Goal: Information Seeking & Learning: Learn about a topic

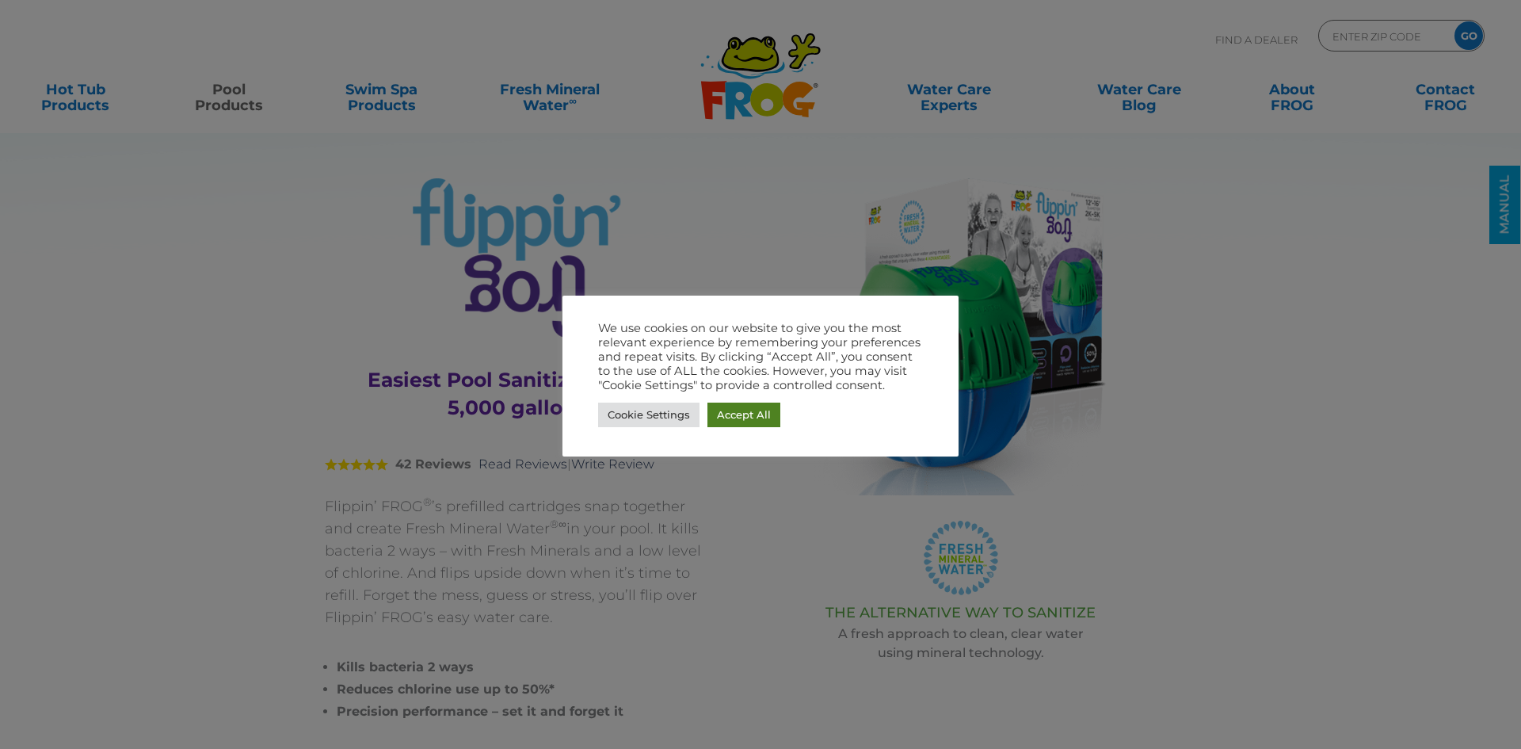
click at [718, 414] on link "Accept All" at bounding box center [743, 414] width 73 height 25
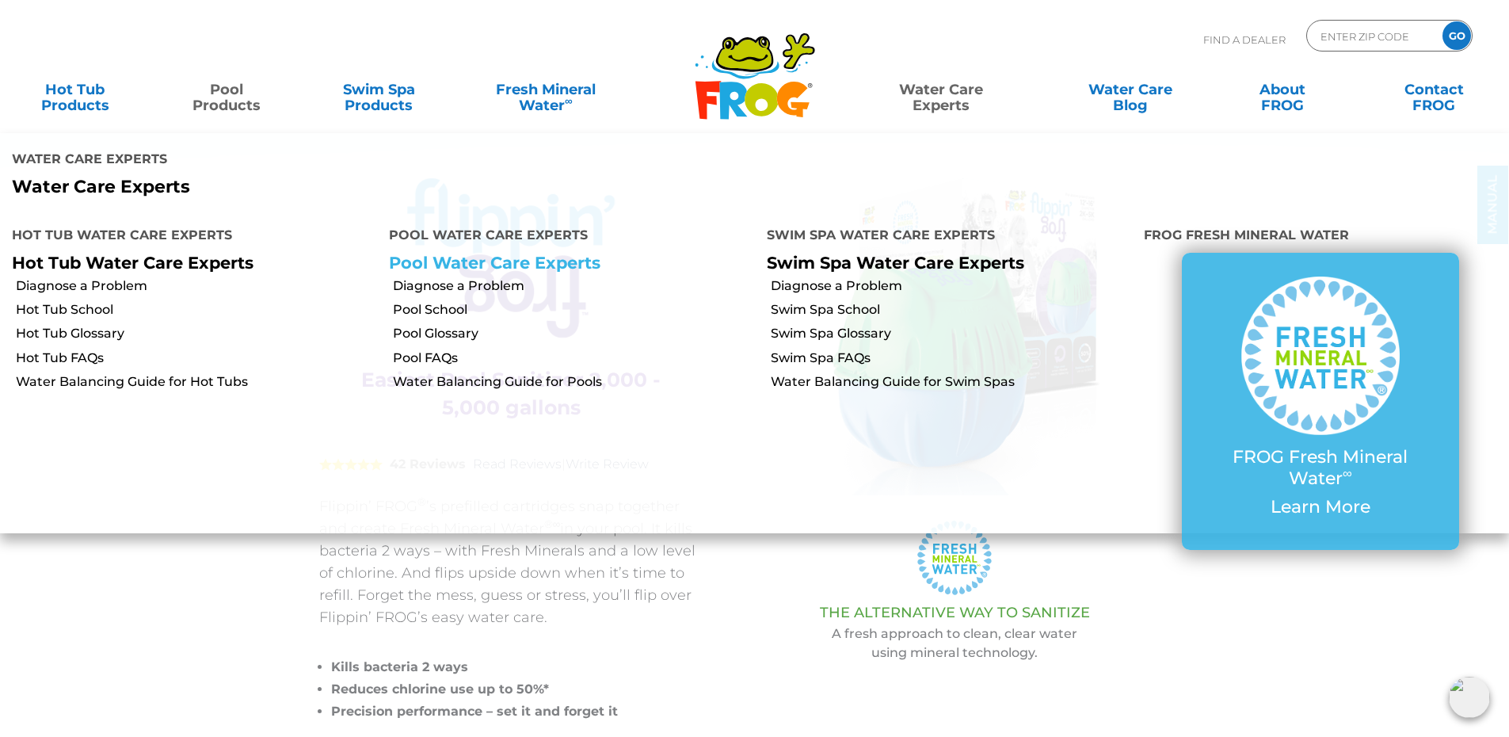
click at [524, 253] on link "Pool Water Care Experts" at bounding box center [494, 263] width 211 height 20
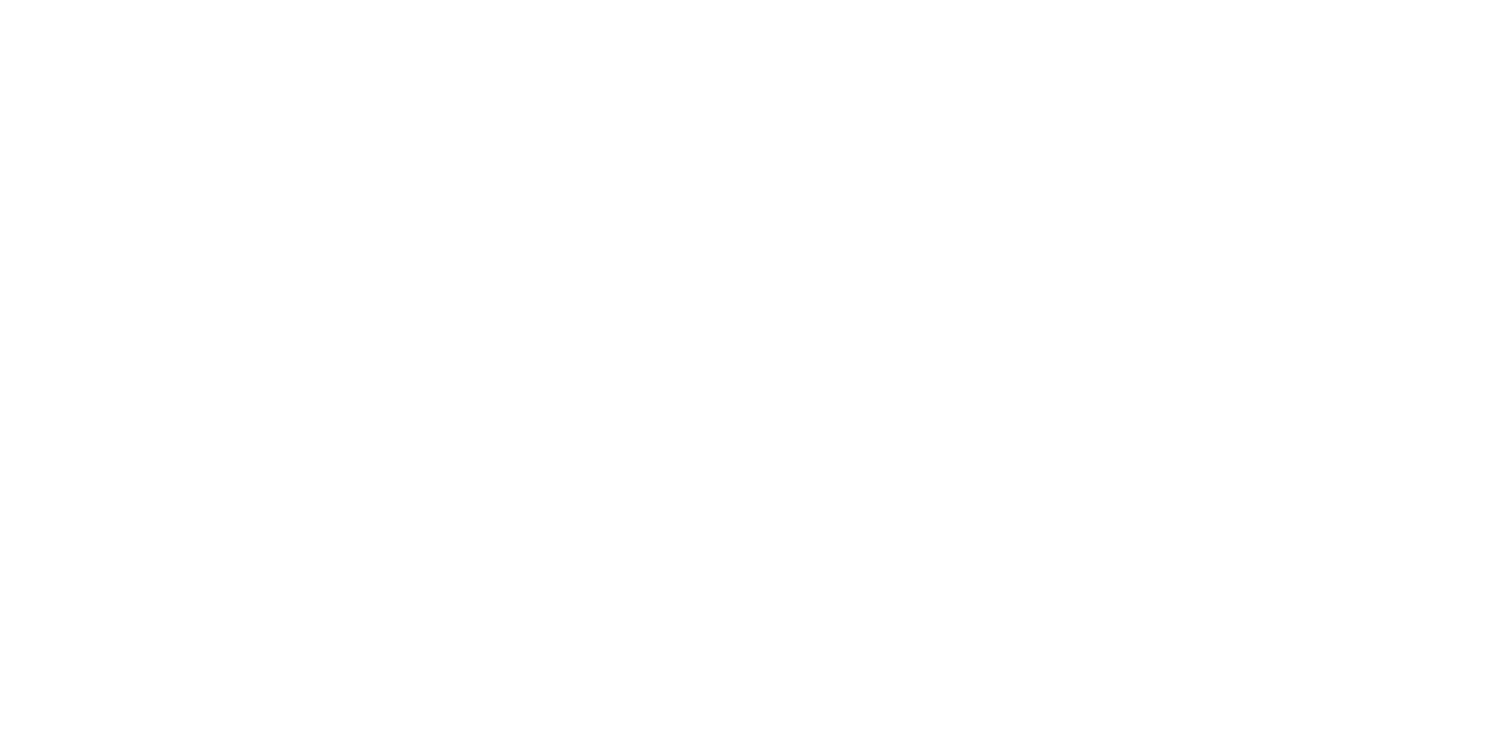
click at [0, 0] on html at bounding box center [0, 0] width 0 height 0
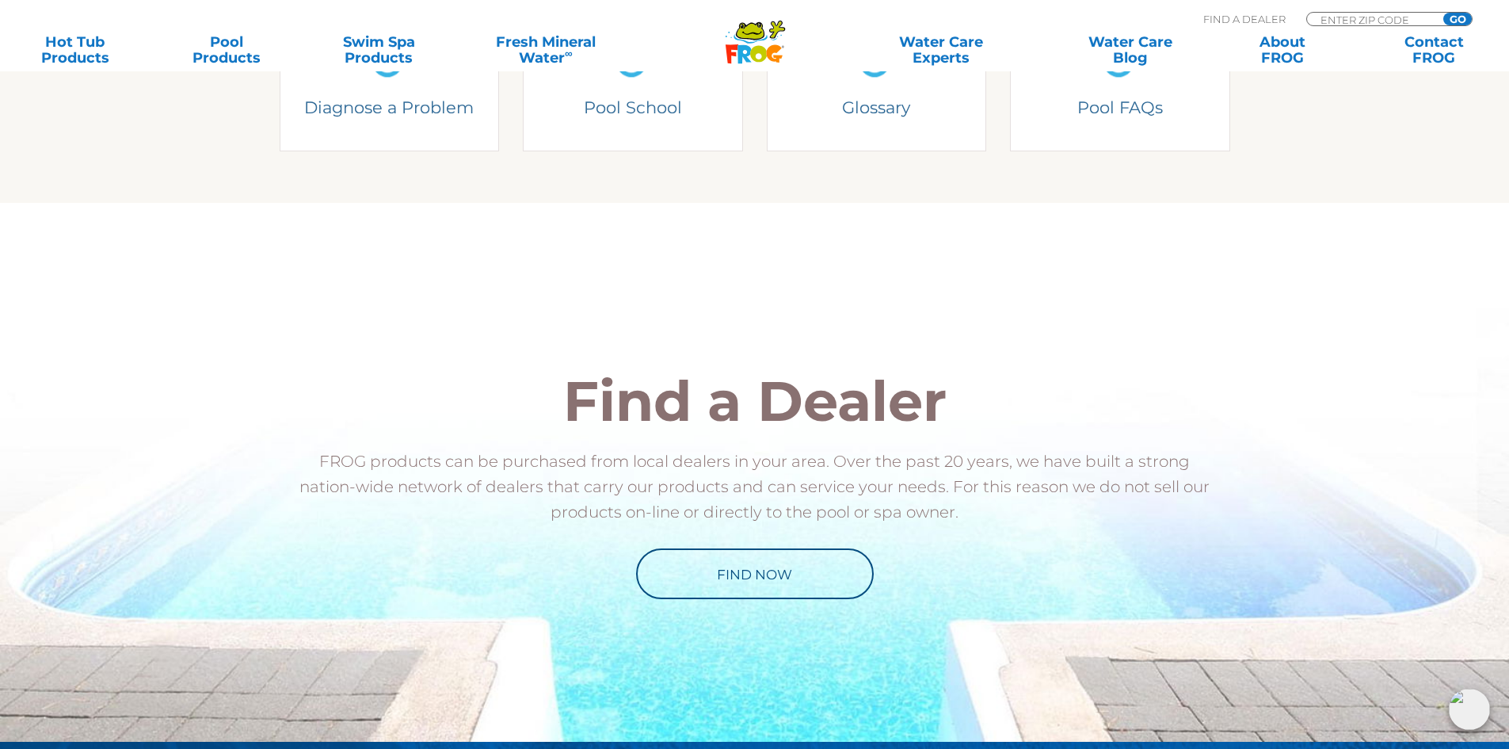
scroll to position [400, 0]
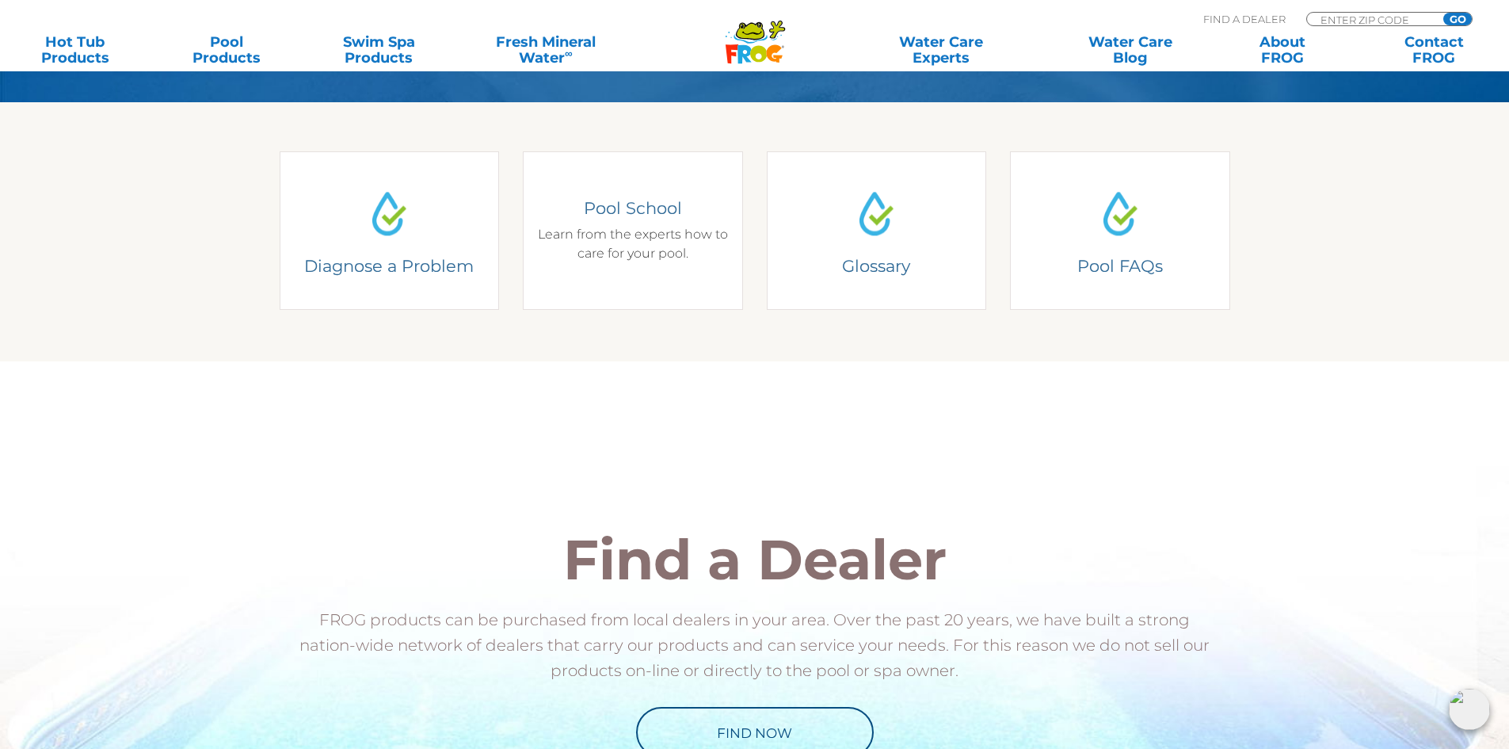
click at [562, 254] on div "Pool School Learn from the experts how to care for your pool." at bounding box center [633, 230] width 196 height 66
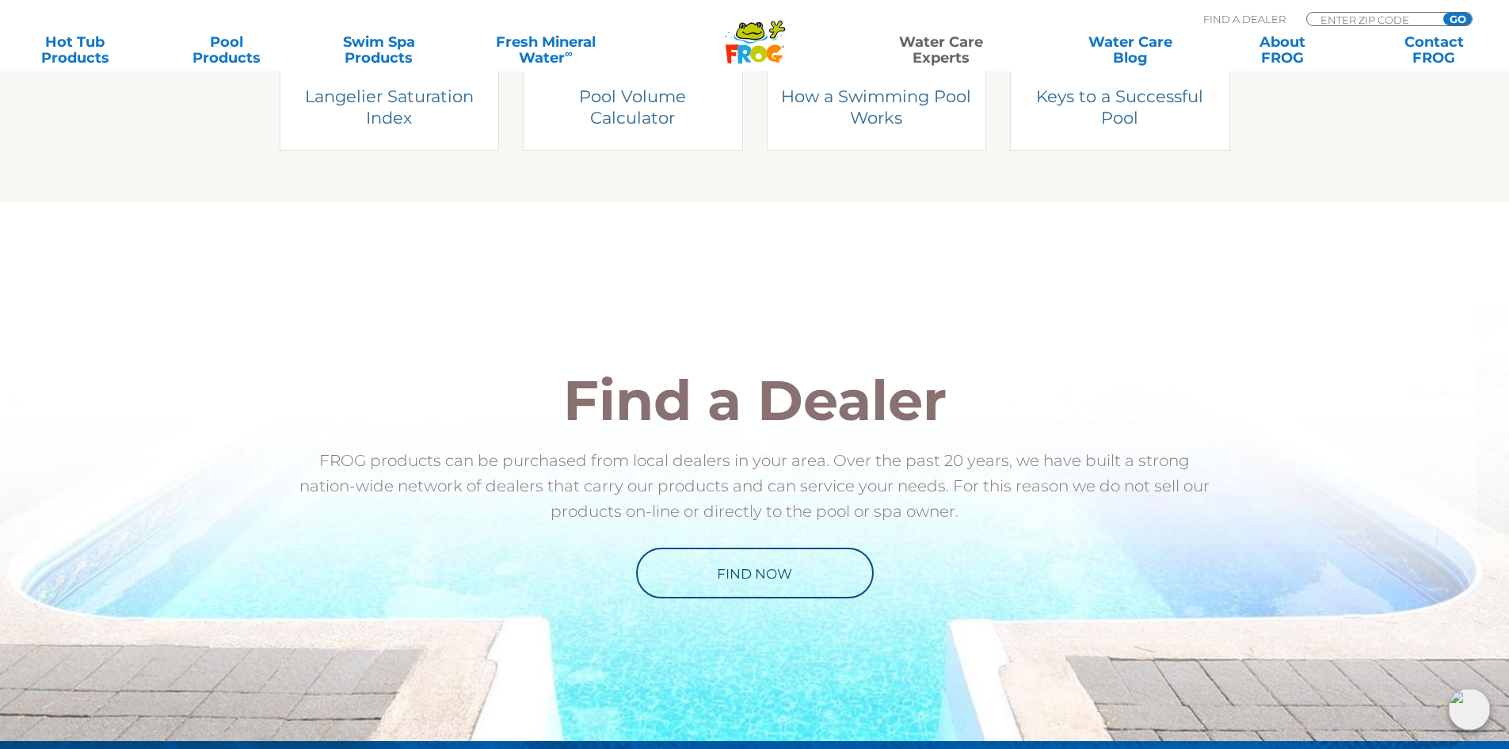
scroll to position [396, 0]
